Goal: Find specific page/section: Find specific page/section

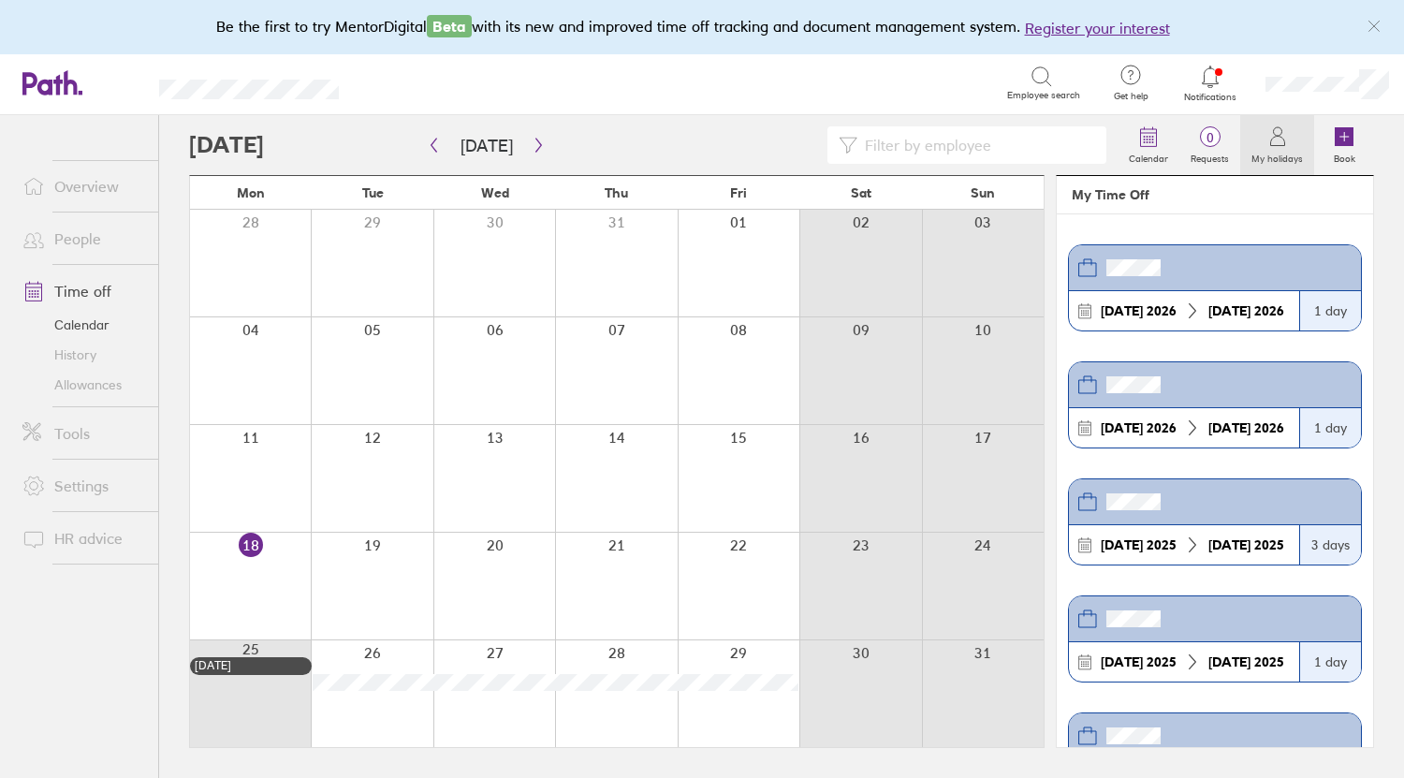
click at [84, 326] on link "Calendar" at bounding box center [82, 325] width 151 height 30
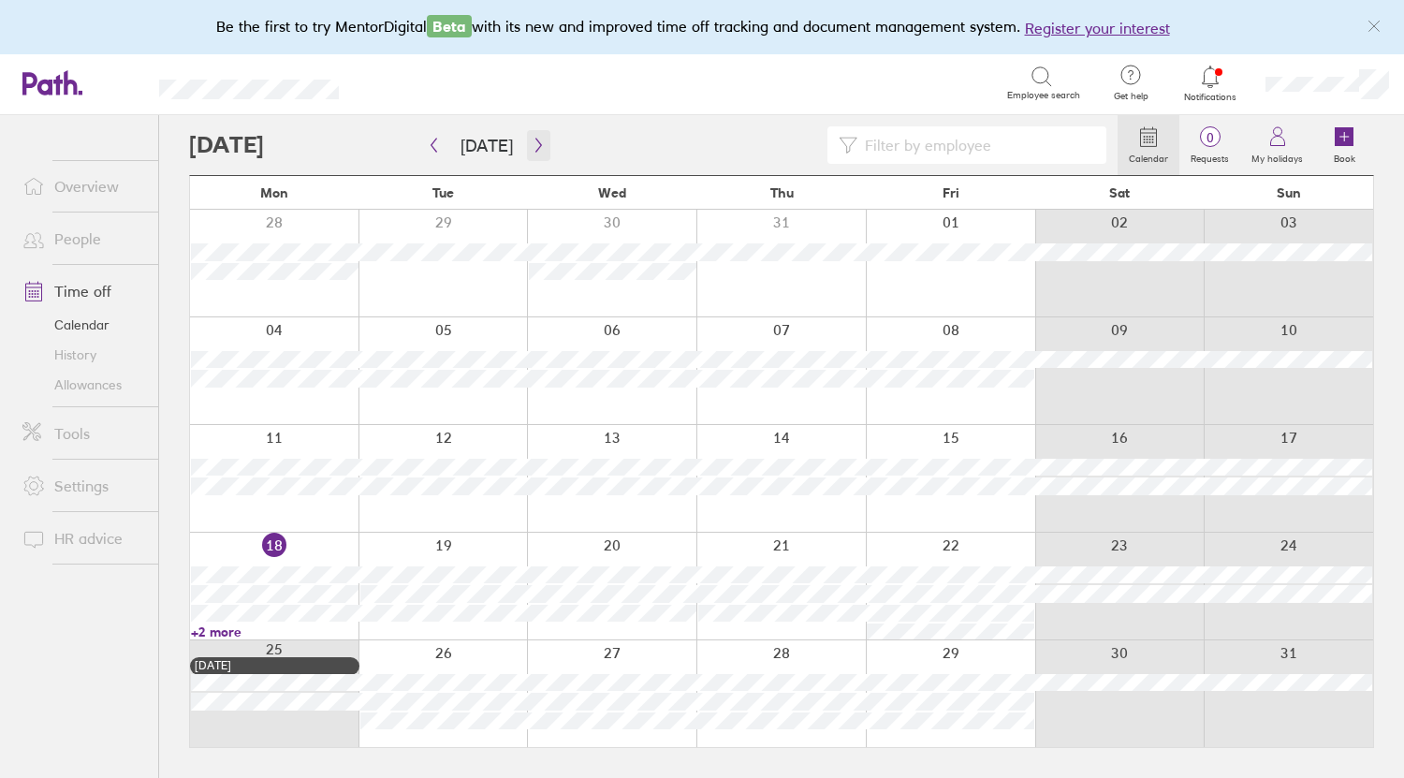
click at [532, 143] on icon "button" at bounding box center [539, 145] width 14 height 15
